Goal: Task Accomplishment & Management: Use online tool/utility

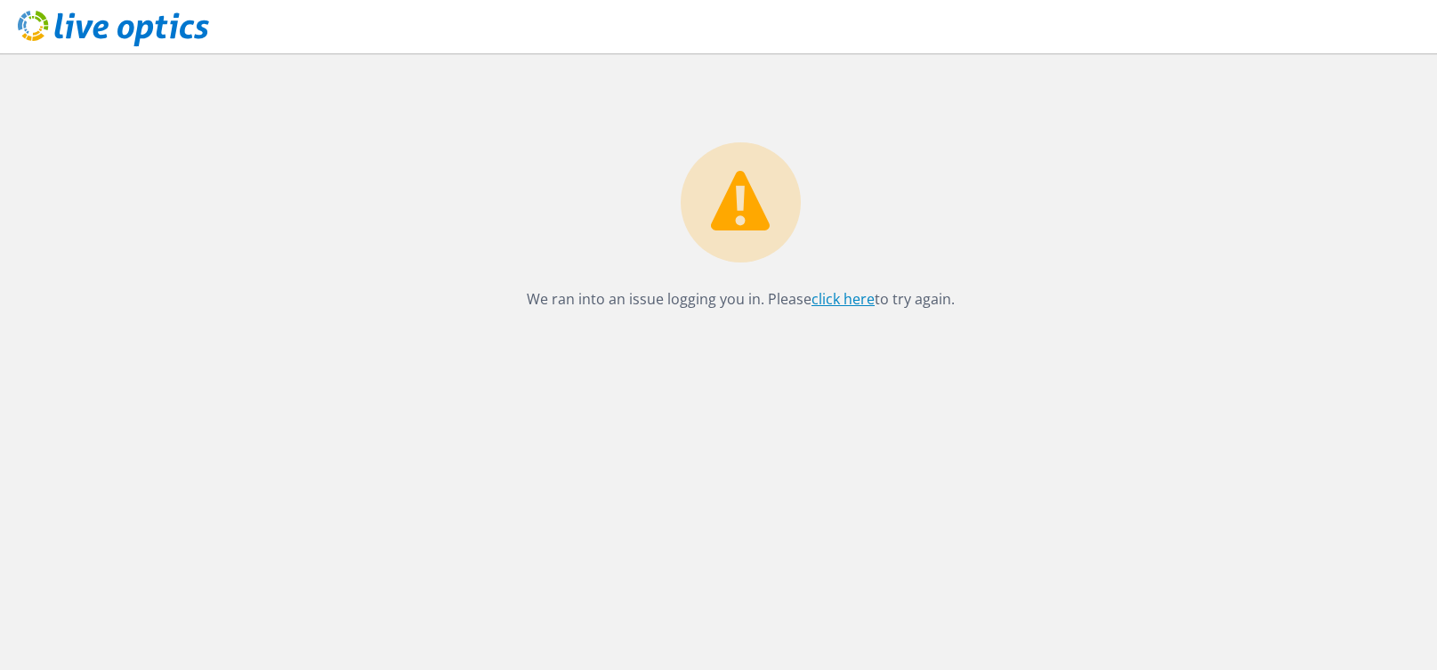
click at [844, 304] on link "click here" at bounding box center [842, 299] width 63 height 20
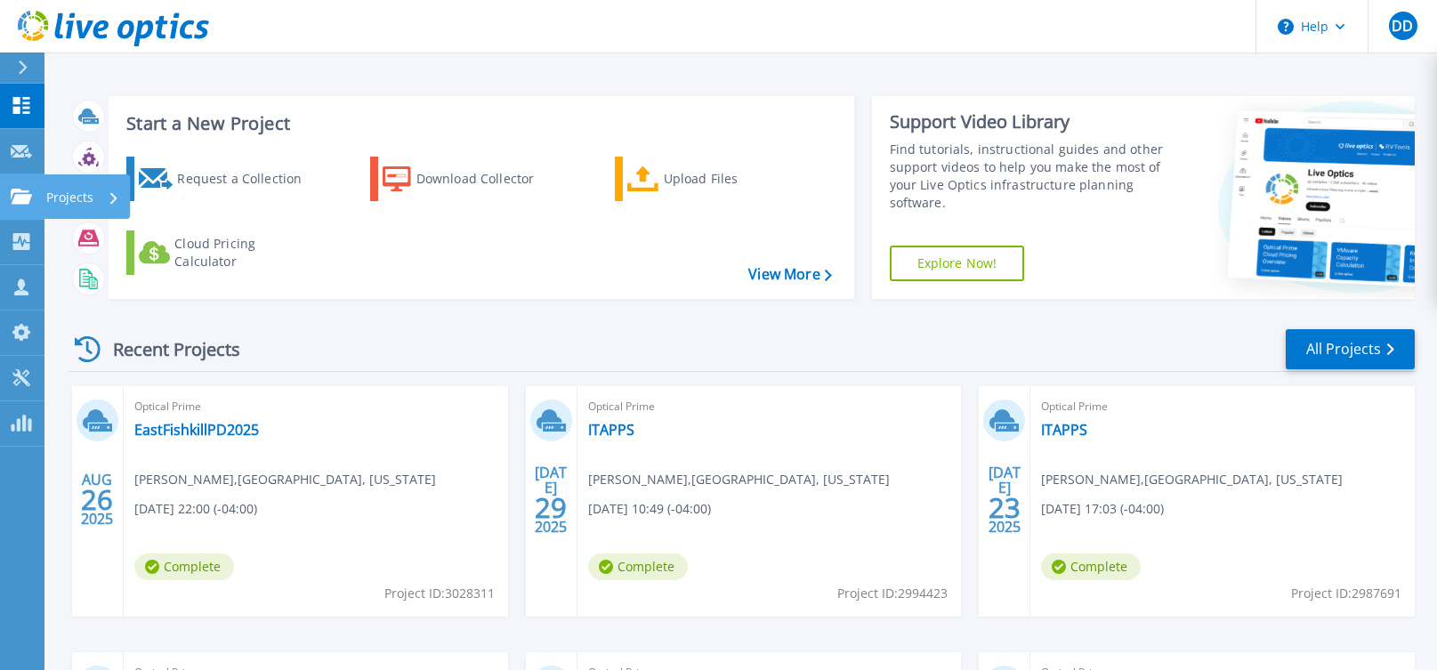
click at [19, 209] on link "Projects Projects" at bounding box center [22, 196] width 44 height 45
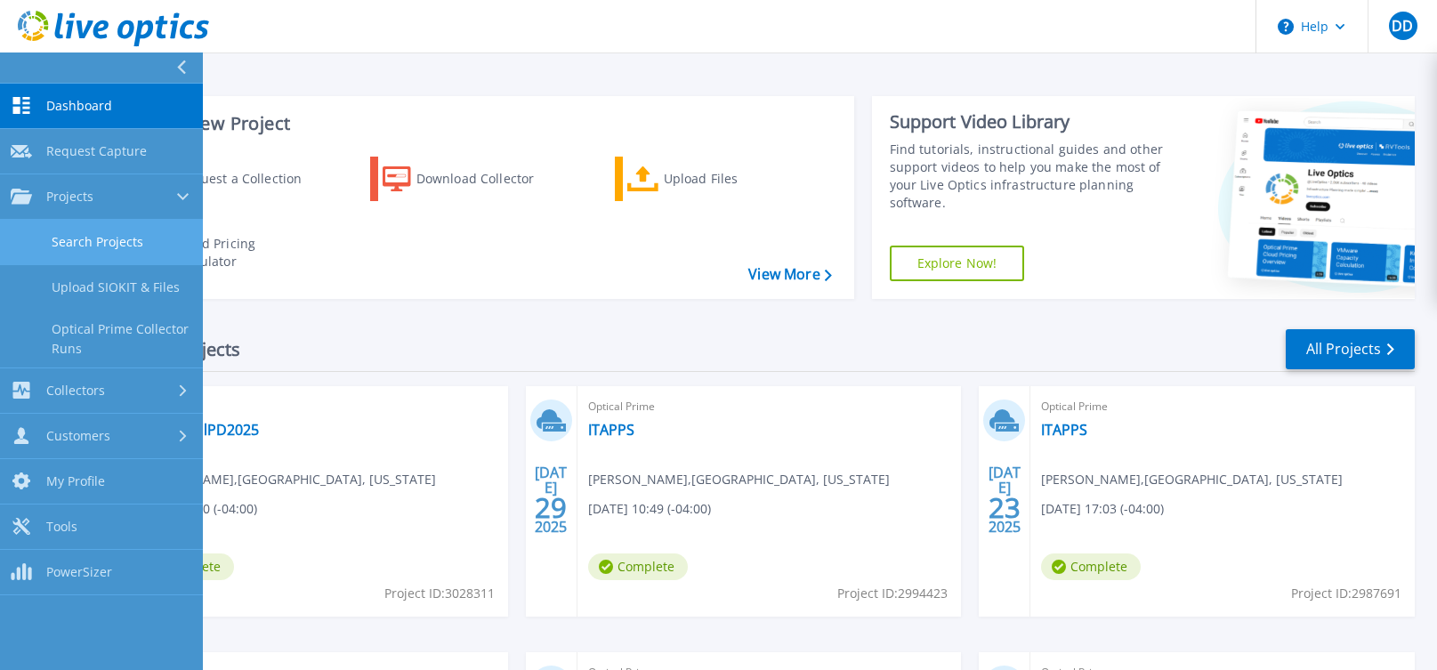
click at [124, 248] on link "Search Projects" at bounding box center [101, 242] width 203 height 45
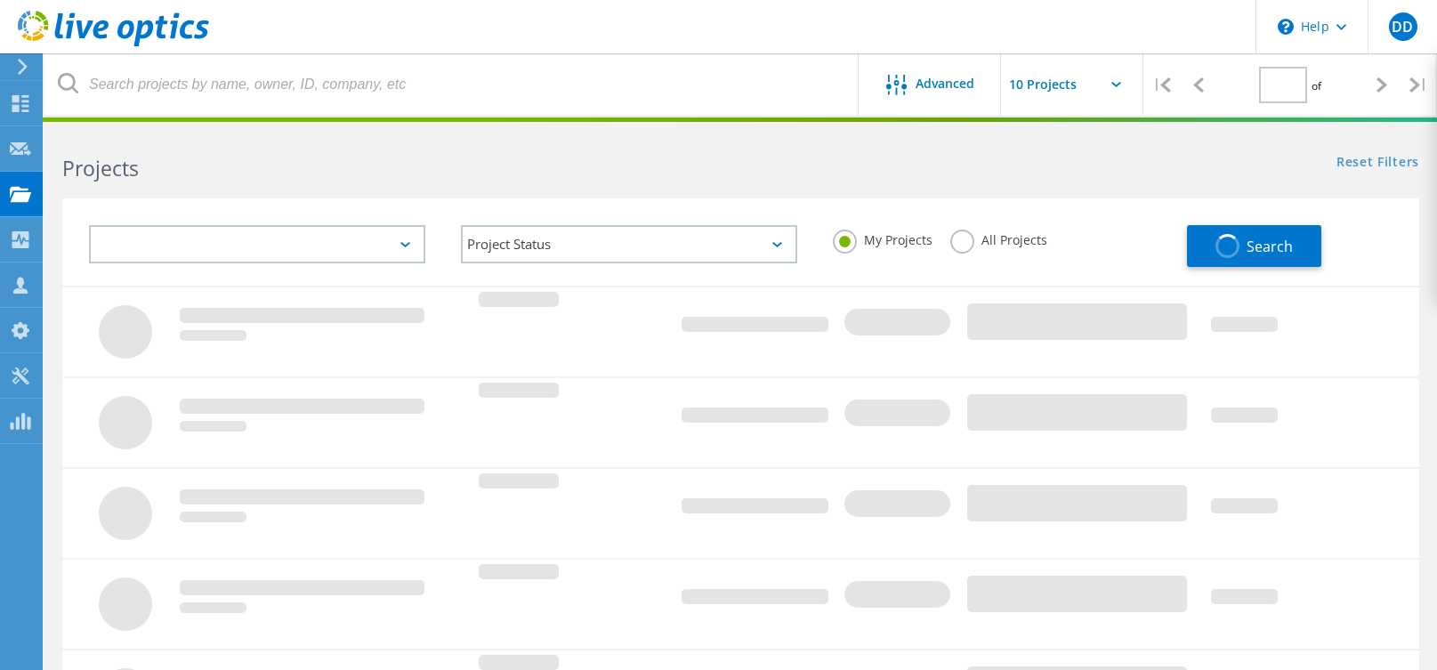
type input "1"
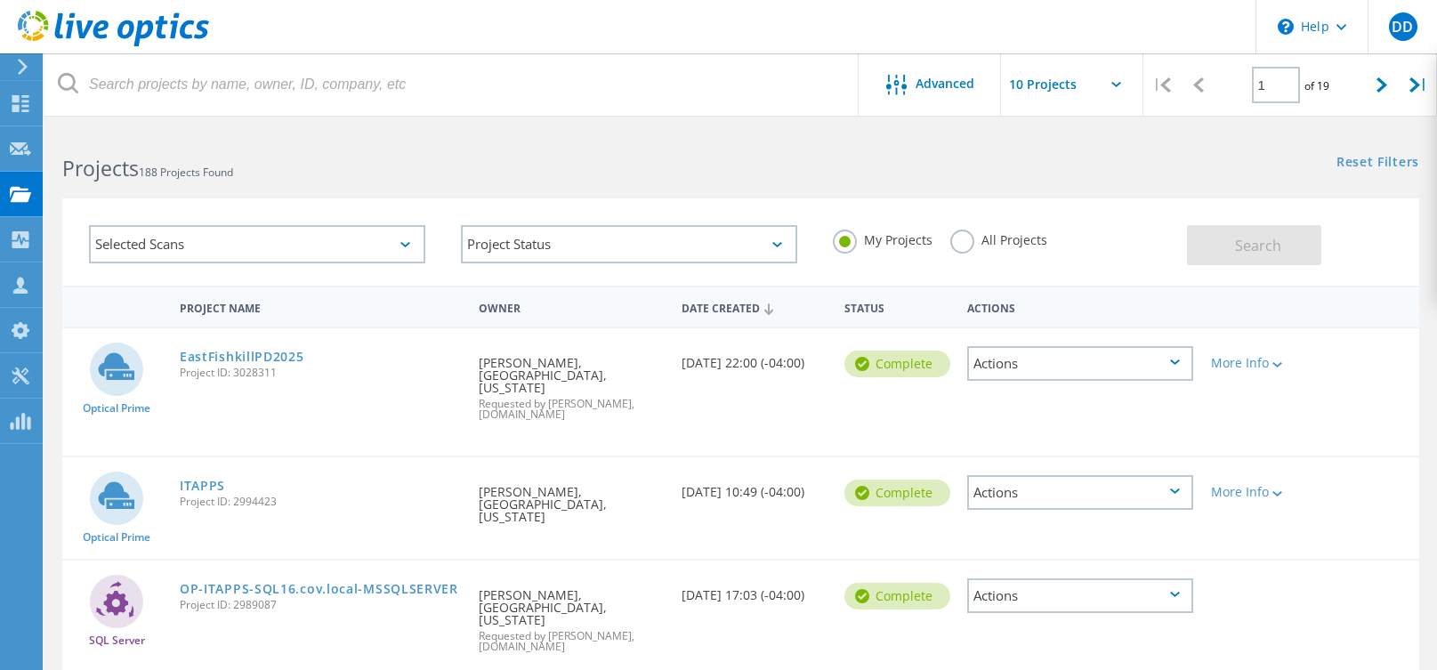
click at [647, 263] on div "Project Status In Progress Complete Published Anonymous Archived Error" at bounding box center [629, 244] width 372 height 74
click at [378, 243] on div "Selected Scans" at bounding box center [257, 244] width 336 height 38
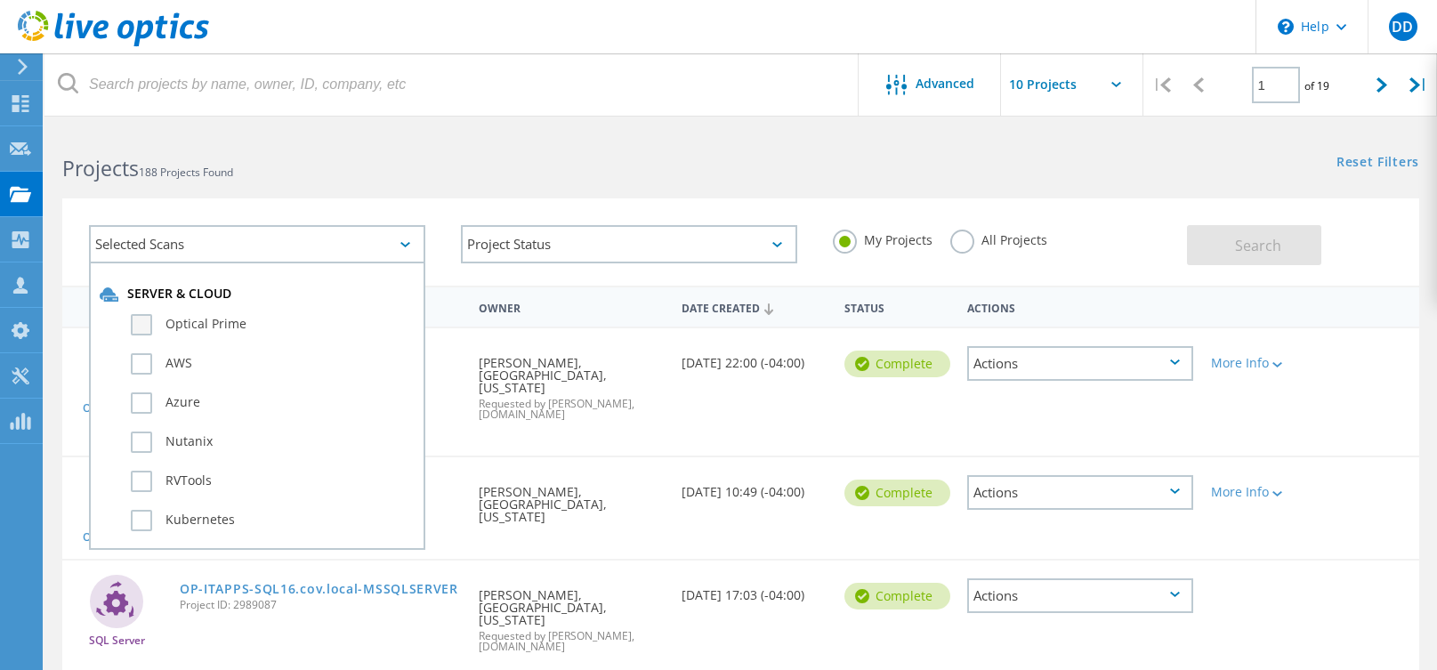
click at [147, 316] on label "Optical Prime" at bounding box center [273, 324] width 284 height 21
click at [0, 0] on input "Optical Prime" at bounding box center [0, 0] width 0 height 0
click at [355, 204] on div "Selected Scans 1 Server & Cloud Optical Prime AWS Azure Nutanix RVTools Kuberne…" at bounding box center [740, 241] width 1357 height 87
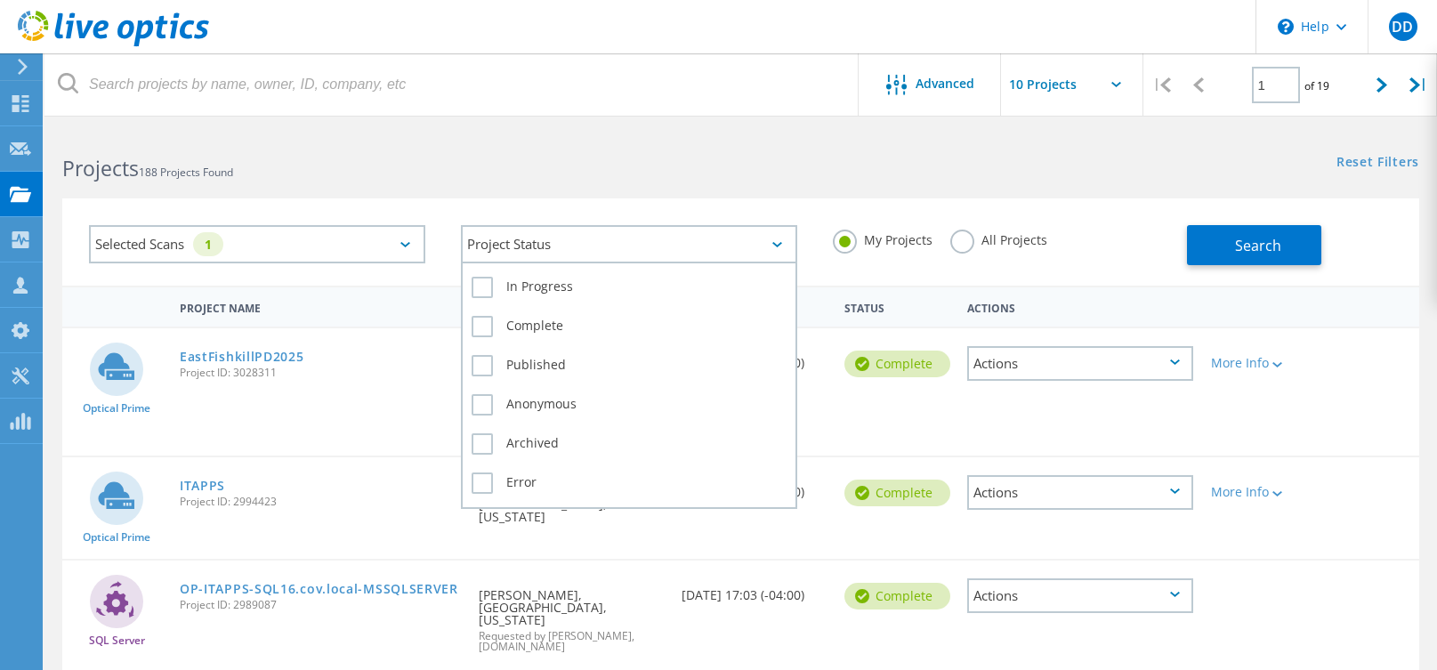
click at [788, 255] on div "Project Status" at bounding box center [629, 244] width 336 height 38
click at [482, 321] on label "Complete" at bounding box center [628, 326] width 315 height 21
click at [0, 0] on input "Complete" at bounding box center [0, 0] width 0 height 0
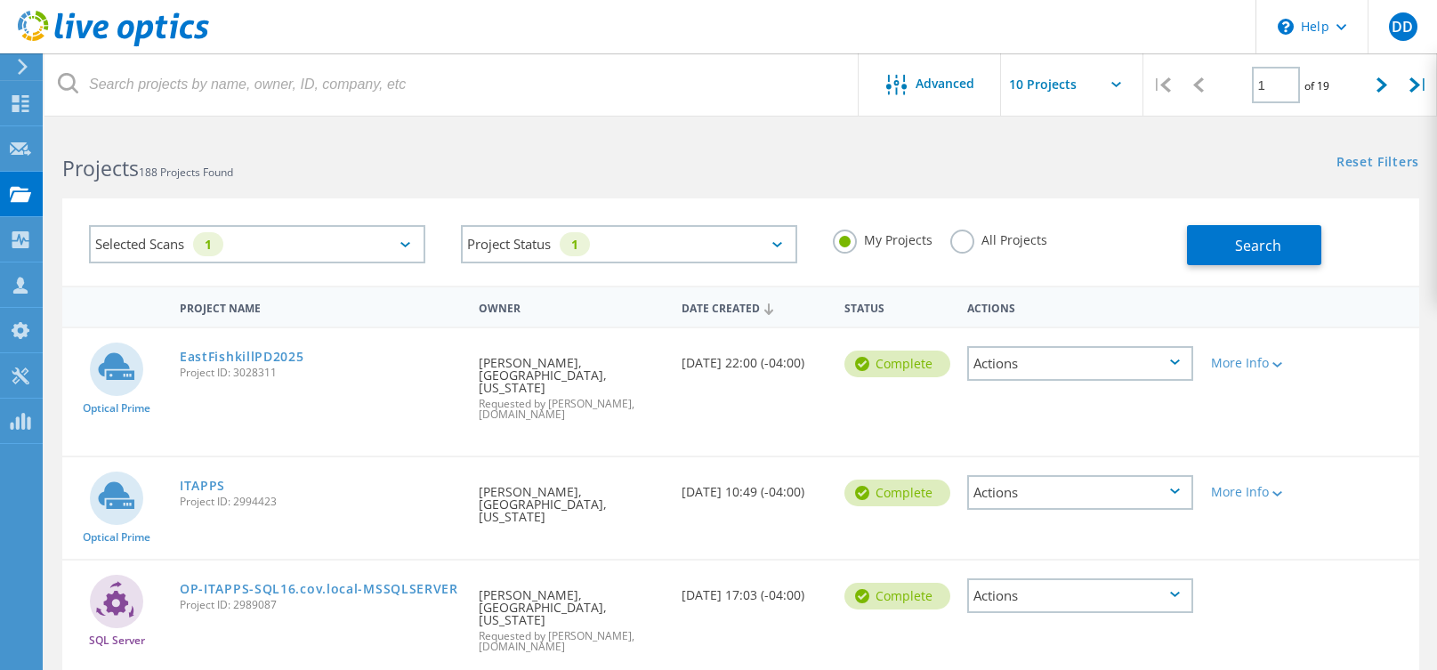
click at [1190, 237] on button "Search" at bounding box center [1254, 245] width 134 height 40
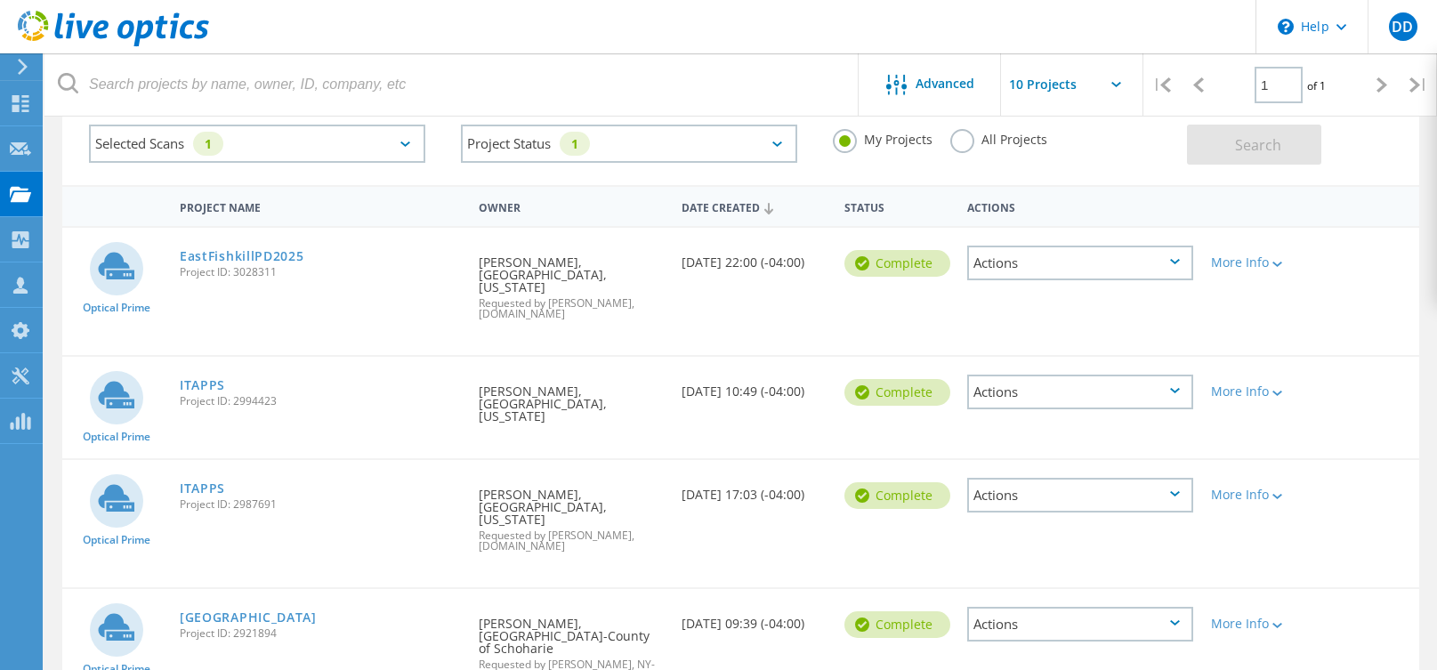
scroll to position [48, 0]
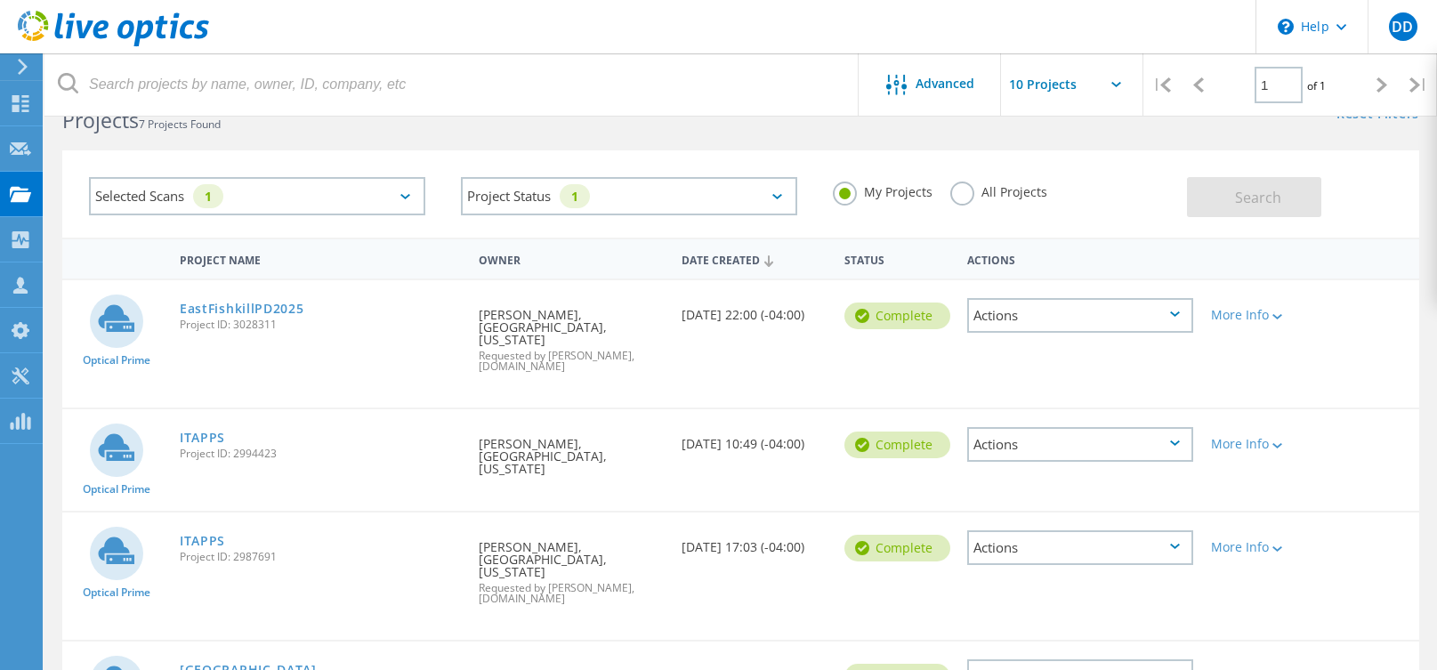
click at [1375, 78] on div at bounding box center [1382, 84] width 36 height 63
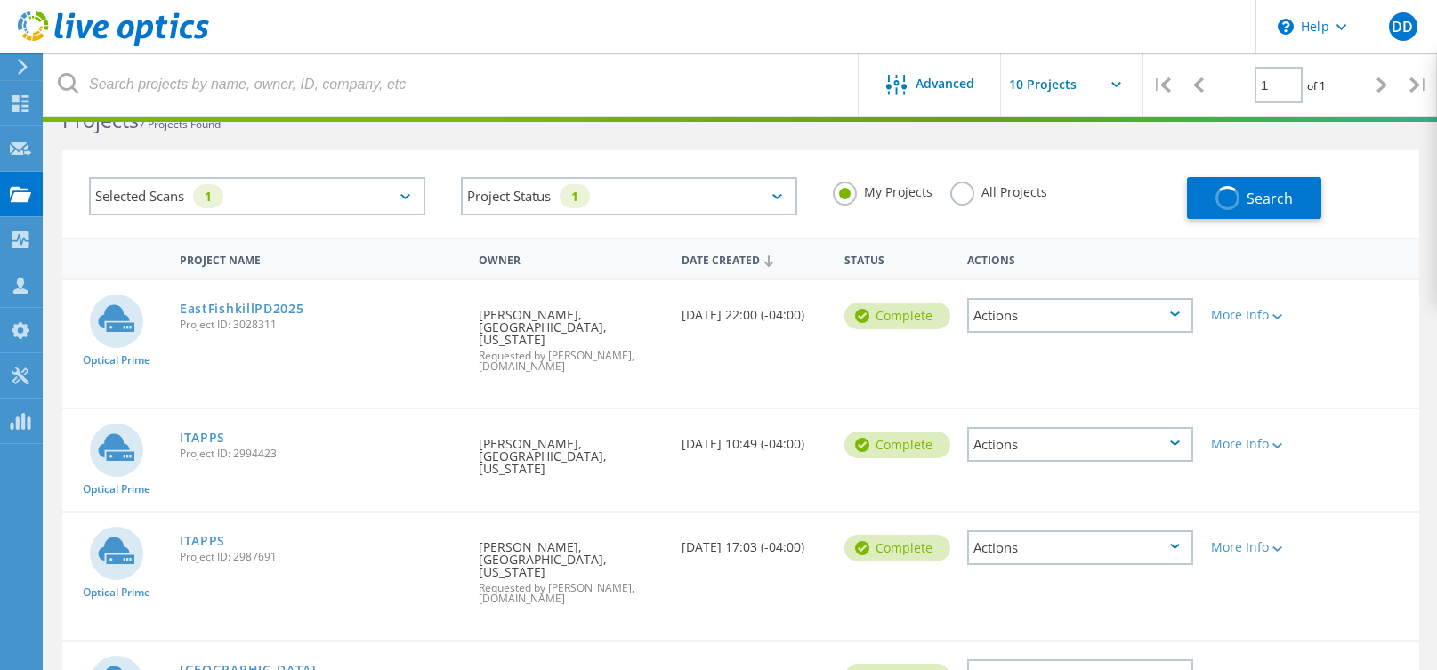
click at [1375, 79] on div at bounding box center [1382, 84] width 36 height 63
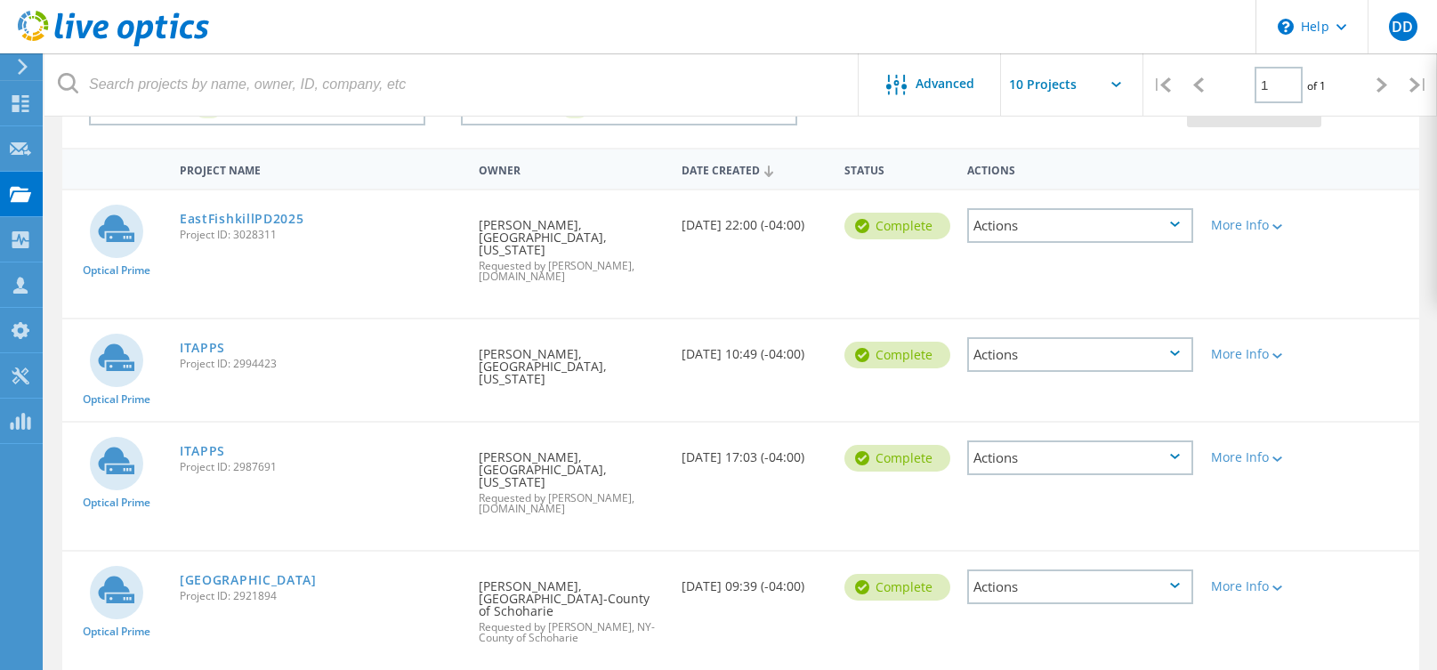
scroll to position [137, 0]
